Goal: Task Accomplishment & Management: Manage account settings

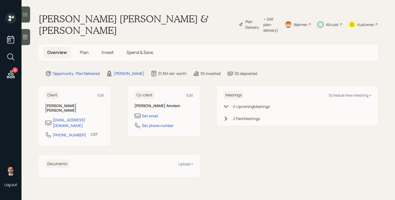
click at [83, 53] on span "Plan" at bounding box center [84, 52] width 9 height 6
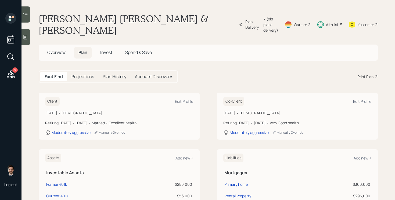
scroll to position [58, 0]
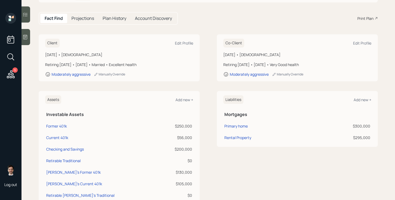
click at [14, 75] on icon at bounding box center [11, 75] width 10 height 10
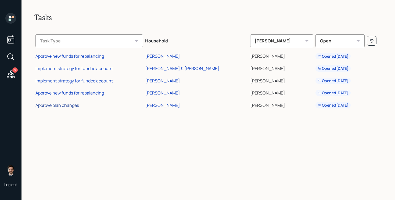
click at [68, 106] on div "Approve plan changes" at bounding box center [57, 105] width 44 height 6
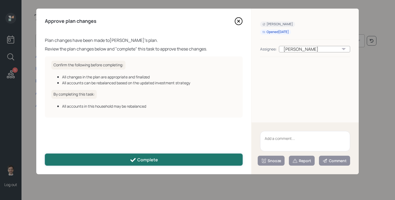
click at [153, 160] on div "Complete" at bounding box center [144, 160] width 28 height 6
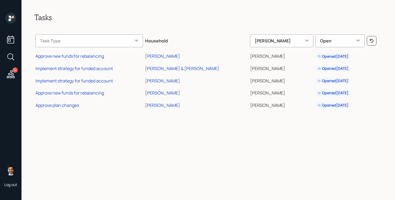
click at [10, 75] on icon at bounding box center [11, 74] width 8 height 8
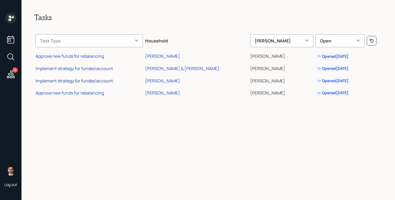
click at [92, 81] on div "Implement strategy for funded account" at bounding box center [73, 81] width 77 height 6
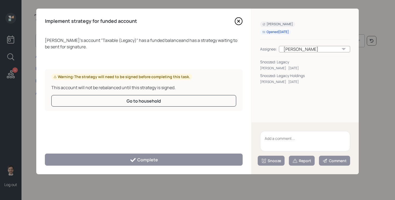
click at [297, 137] on textarea at bounding box center [305, 141] width 90 height 20
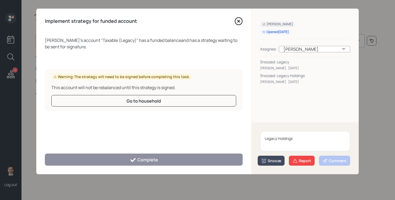
type textarea "Legacy Holdings"
click at [280, 161] on div "Snooze" at bounding box center [271, 160] width 20 height 5
click at [275, 147] on button "2 weeks" at bounding box center [271, 149] width 26 height 10
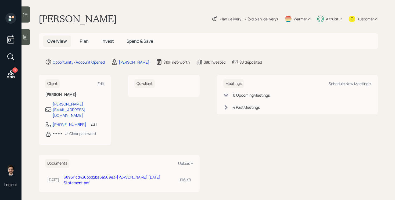
click at [84, 42] on span "Plan" at bounding box center [84, 41] width 9 height 6
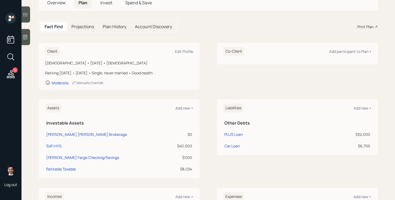
scroll to position [51, 0]
